Goal: Task Accomplishment & Management: Manage account settings

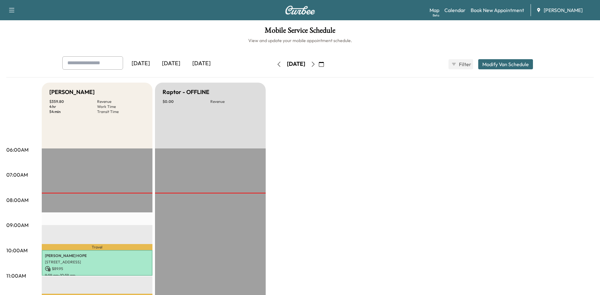
click at [316, 64] on icon "button" at bounding box center [313, 64] width 5 height 5
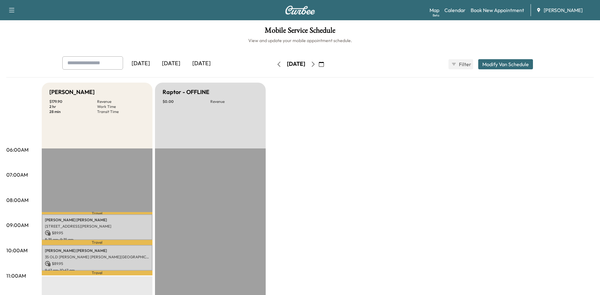
click at [276, 65] on icon "button" at bounding box center [278, 64] width 5 height 5
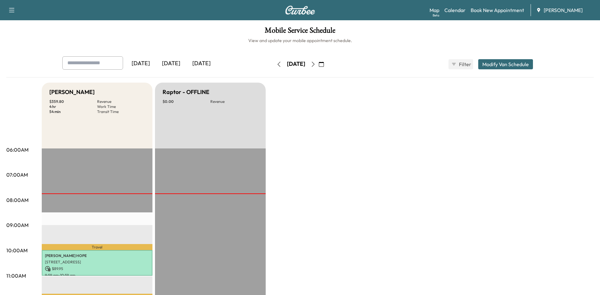
click at [276, 66] on icon "button" at bounding box center [278, 64] width 5 height 5
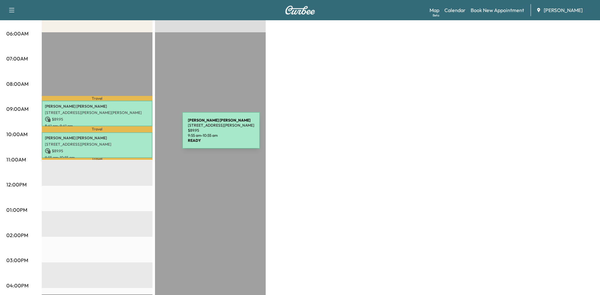
scroll to position [126, 0]
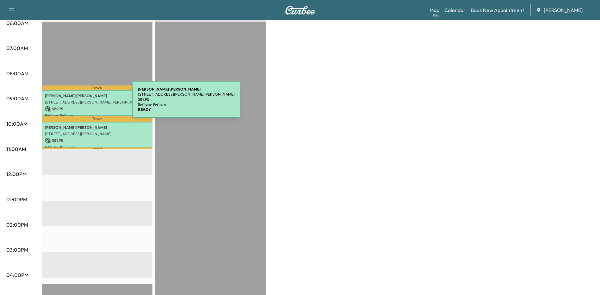
click at [85, 100] on p "[STREET_ADDRESS][PERSON_NAME][PERSON_NAME]" at bounding box center [97, 102] width 104 height 5
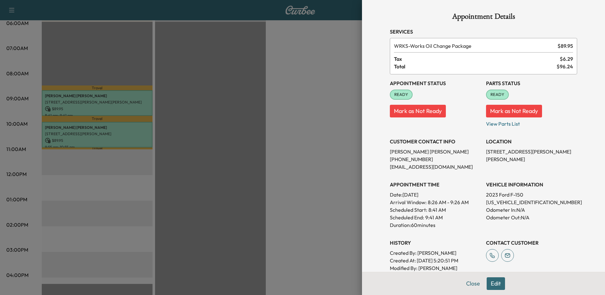
click at [494, 283] on button "Edit" at bounding box center [495, 283] width 18 height 13
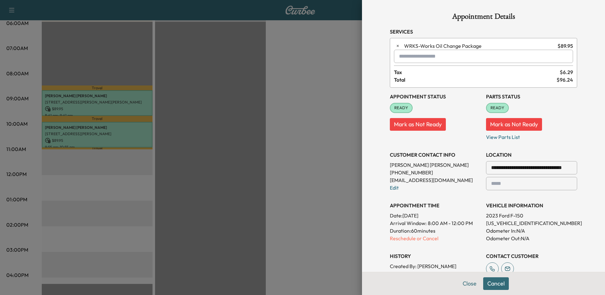
click at [395, 237] on p "Reschedule or Cancel" at bounding box center [435, 238] width 91 height 8
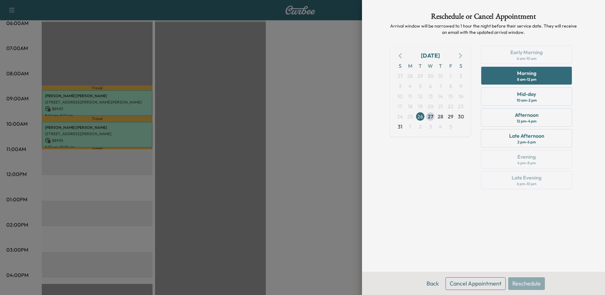
click at [441, 116] on span "28" at bounding box center [440, 117] width 6 height 8
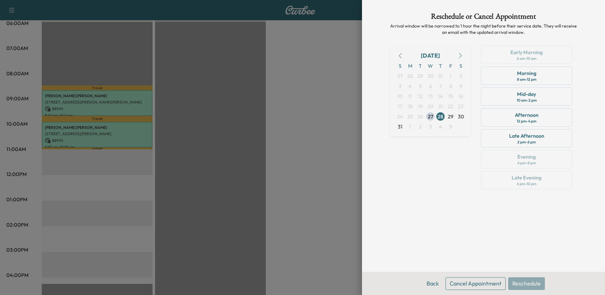
click at [542, 78] on div "Morning 8 am - 12 pm" at bounding box center [526, 75] width 91 height 18
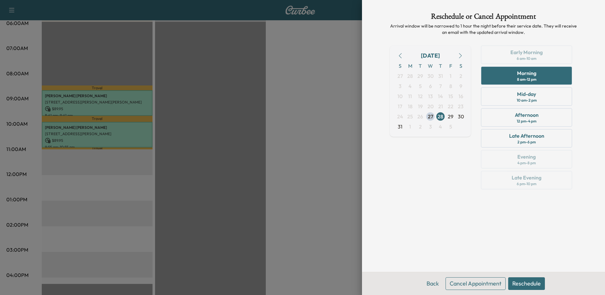
click at [527, 282] on button "Reschedule" at bounding box center [526, 283] width 37 height 13
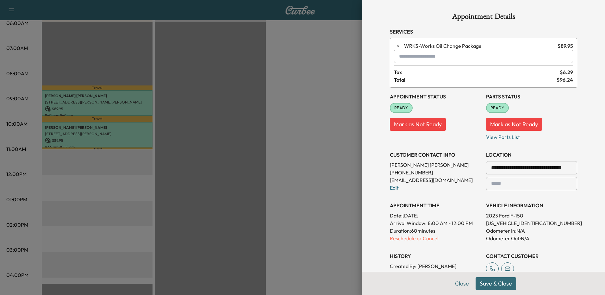
click at [498, 282] on button "Save & Close" at bounding box center [495, 283] width 40 height 13
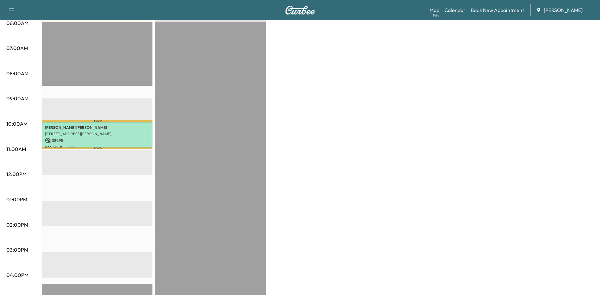
click at [356, 153] on div "Bronco - [PERSON_NAME] $ 89.95 Revenue 1 hr Work Time 9 min Transit Time Travel…" at bounding box center [318, 193] width 552 height 474
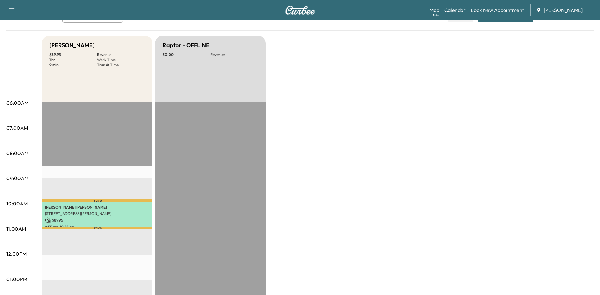
scroll to position [0, 0]
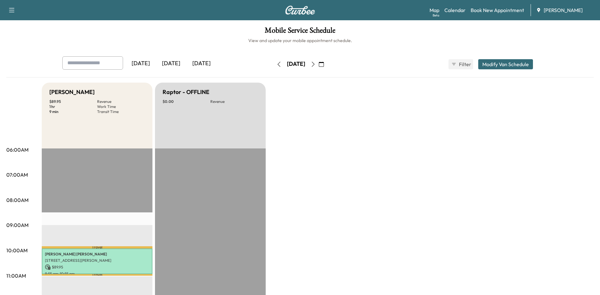
click at [316, 66] on icon "button" at bounding box center [313, 64] width 5 height 5
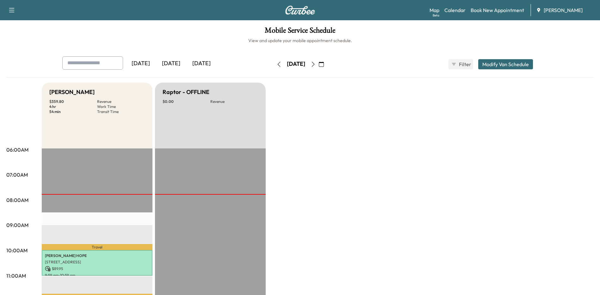
click at [318, 66] on button "button" at bounding box center [313, 64] width 11 height 10
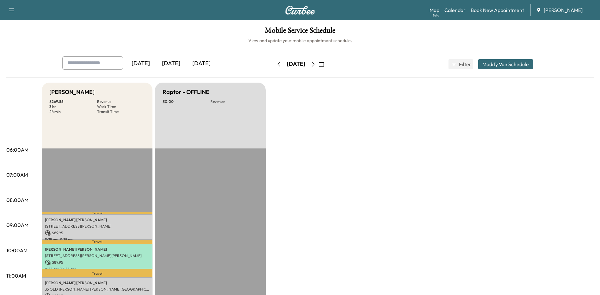
click at [316, 64] on icon "button" at bounding box center [313, 64] width 5 height 5
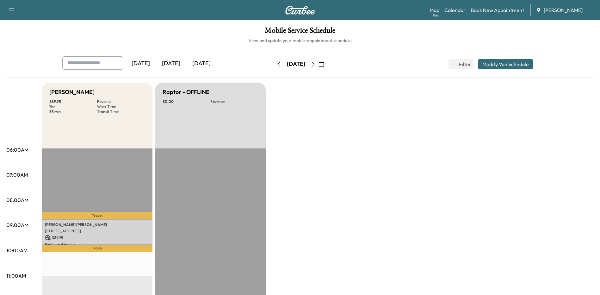
click at [316, 65] on icon "button" at bounding box center [313, 64] width 5 height 5
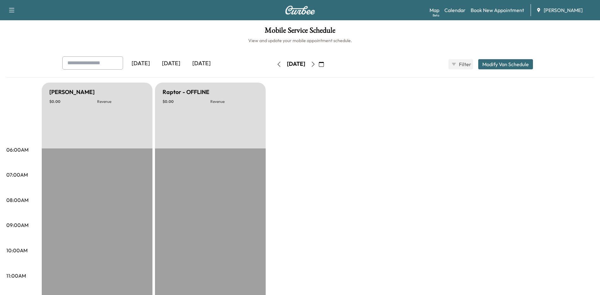
click at [276, 66] on icon "button" at bounding box center [278, 64] width 5 height 5
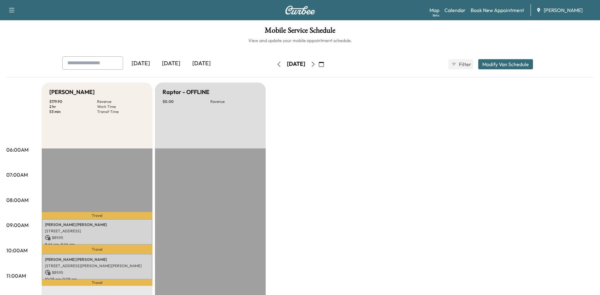
click at [276, 64] on icon "button" at bounding box center [278, 64] width 5 height 5
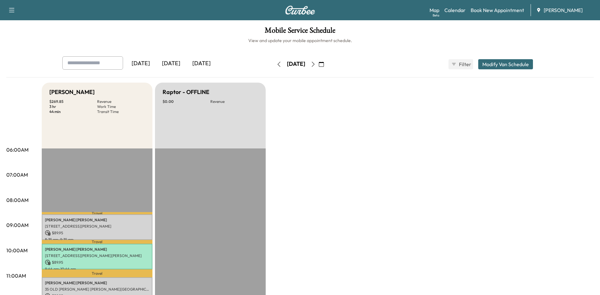
click at [276, 65] on icon "button" at bounding box center [278, 64] width 5 height 5
